Goal: Navigation & Orientation: Understand site structure

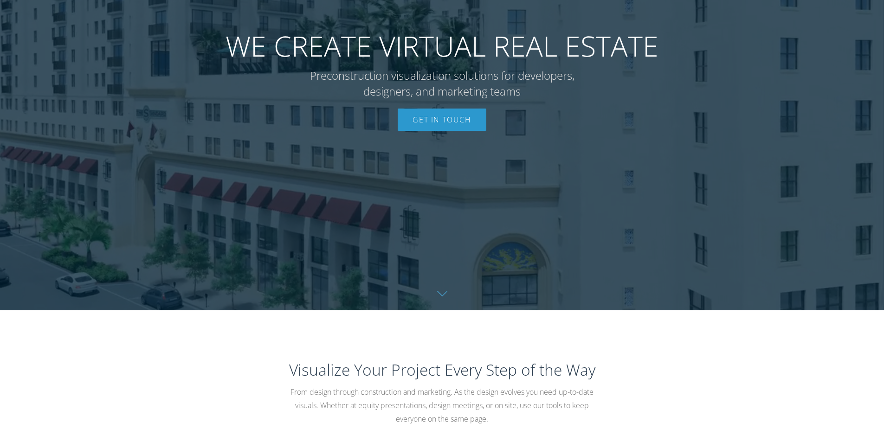
scroll to position [129, 0]
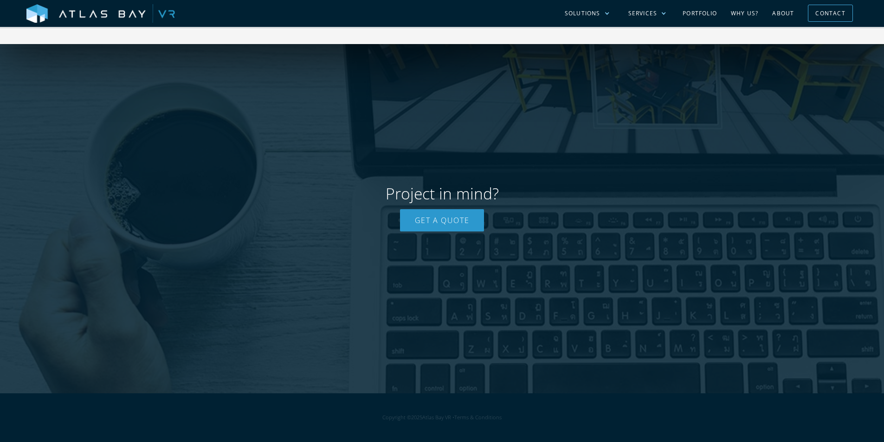
drag, startPoint x: 891, startPoint y: 94, endPoint x: 873, endPoint y: 460, distance: 366.6
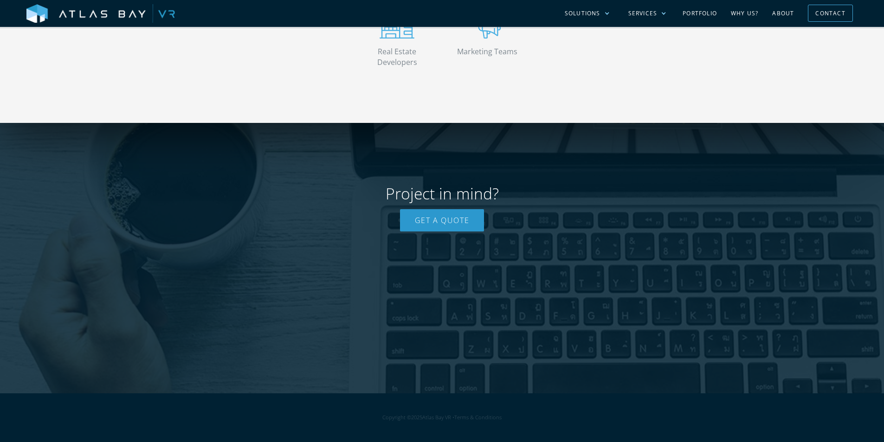
scroll to position [0, 0]
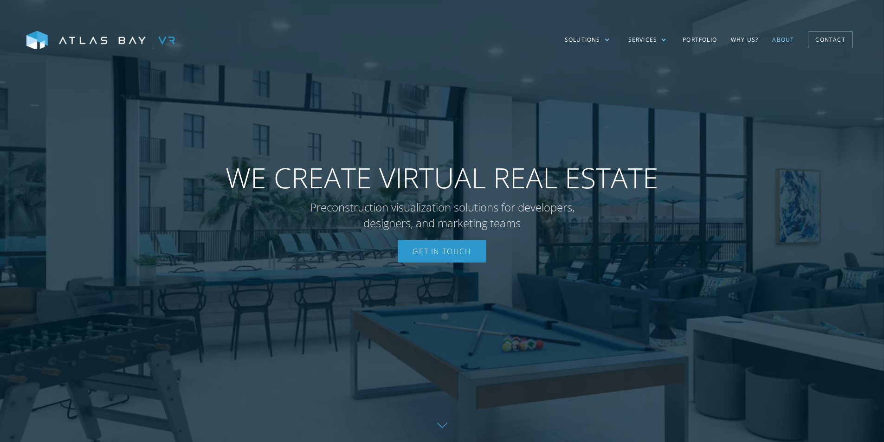
click at [774, 40] on link "About" at bounding box center [783, 39] width 36 height 27
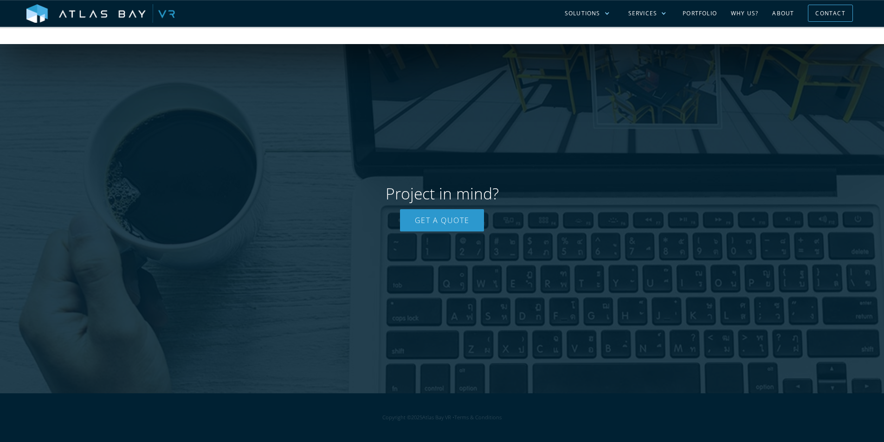
scroll to position [57, 0]
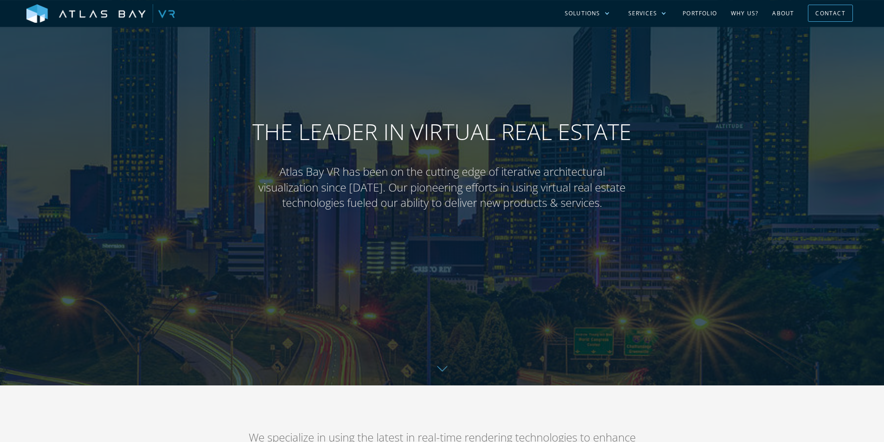
drag, startPoint x: 891, startPoint y: 61, endPoint x: 891, endPoint y: 68, distance: 7.0
click at [884, 68] on html "Solutions Multi-Family Student Housing Senior Living Residential Industrial Sol…" at bounding box center [442, 164] width 884 height 442
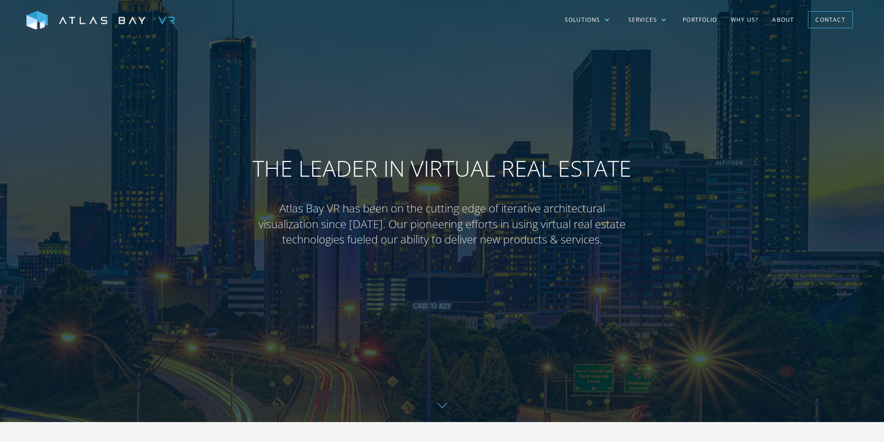
scroll to position [0, 0]
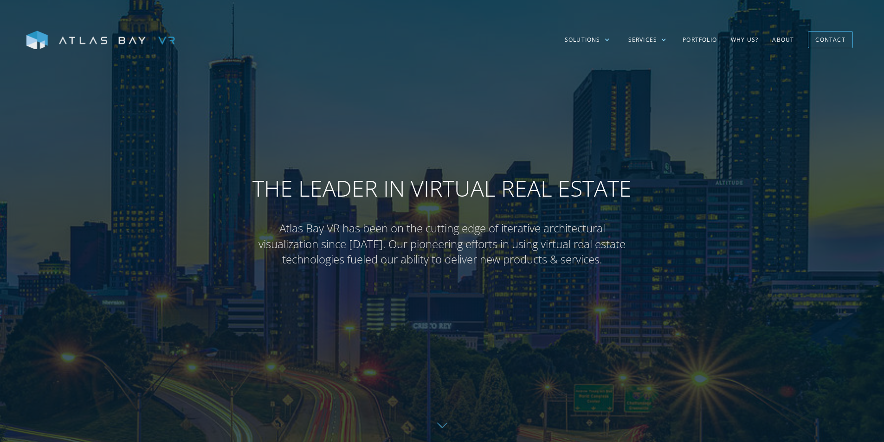
click at [122, 41] on img at bounding box center [100, 40] width 149 height 19
